Goal: Information Seeking & Learning: Check status

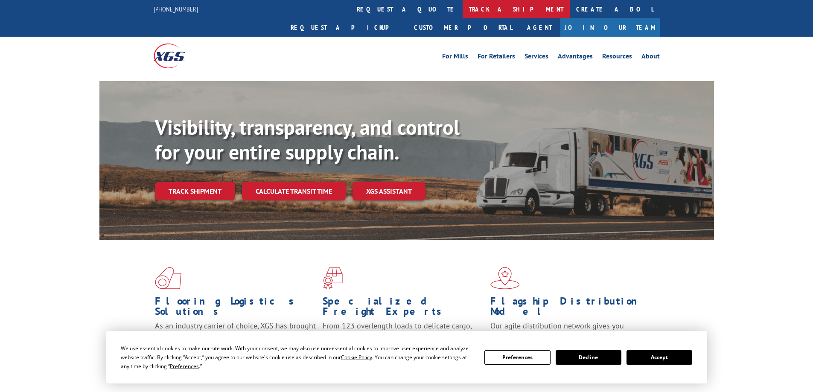
click at [462, 13] on link "track a shipment" at bounding box center [515, 9] width 107 height 18
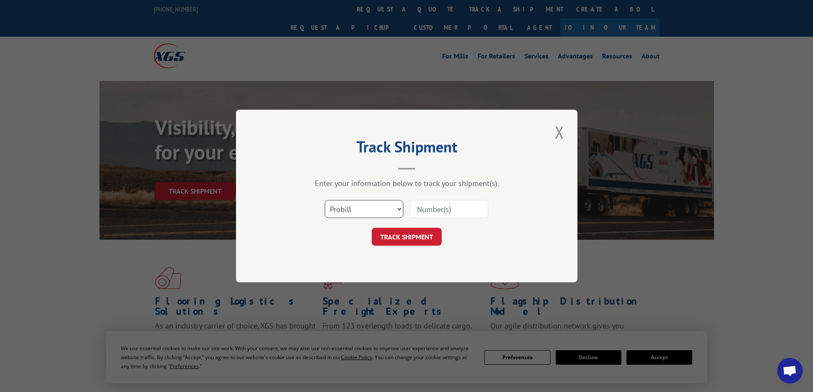
drag, startPoint x: 361, startPoint y: 209, endPoint x: 359, endPoint y: 217, distance: 8.0
click at [361, 209] on select "Select category... Probill BOL PO" at bounding box center [364, 209] width 78 height 18
select select "bol"
click at [325, 200] on select "Select category... Probill BOL PO" at bounding box center [364, 209] width 78 height 18
click at [465, 212] on input at bounding box center [449, 209] width 78 height 18
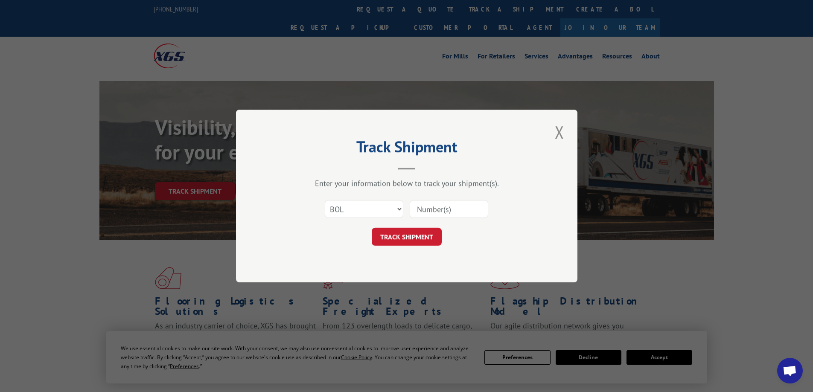
paste input "4870039"
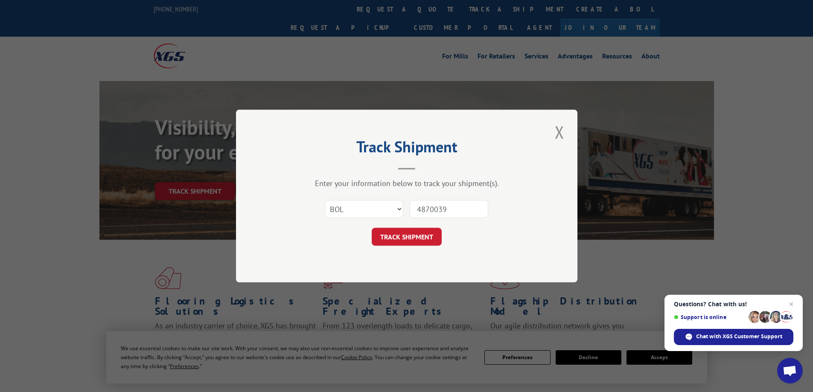
type input "4870039"
click at [416, 242] on button "TRACK SHIPMENT" at bounding box center [407, 237] width 70 height 18
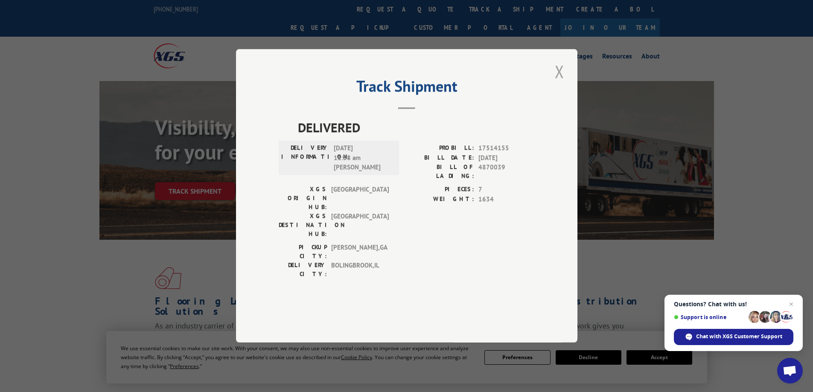
drag, startPoint x: 549, startPoint y: 100, endPoint x: 553, endPoint y: 102, distance: 4.8
click at [549, 100] on div "Track Shipment DELIVERED DELIVERY INFORMATION: [DATE] 11:38 am [PERSON_NAME]: 1…" at bounding box center [406, 196] width 341 height 294
click at [564, 83] on button "Close modal" at bounding box center [559, 71] width 15 height 23
